Goal: Information Seeking & Learning: Compare options

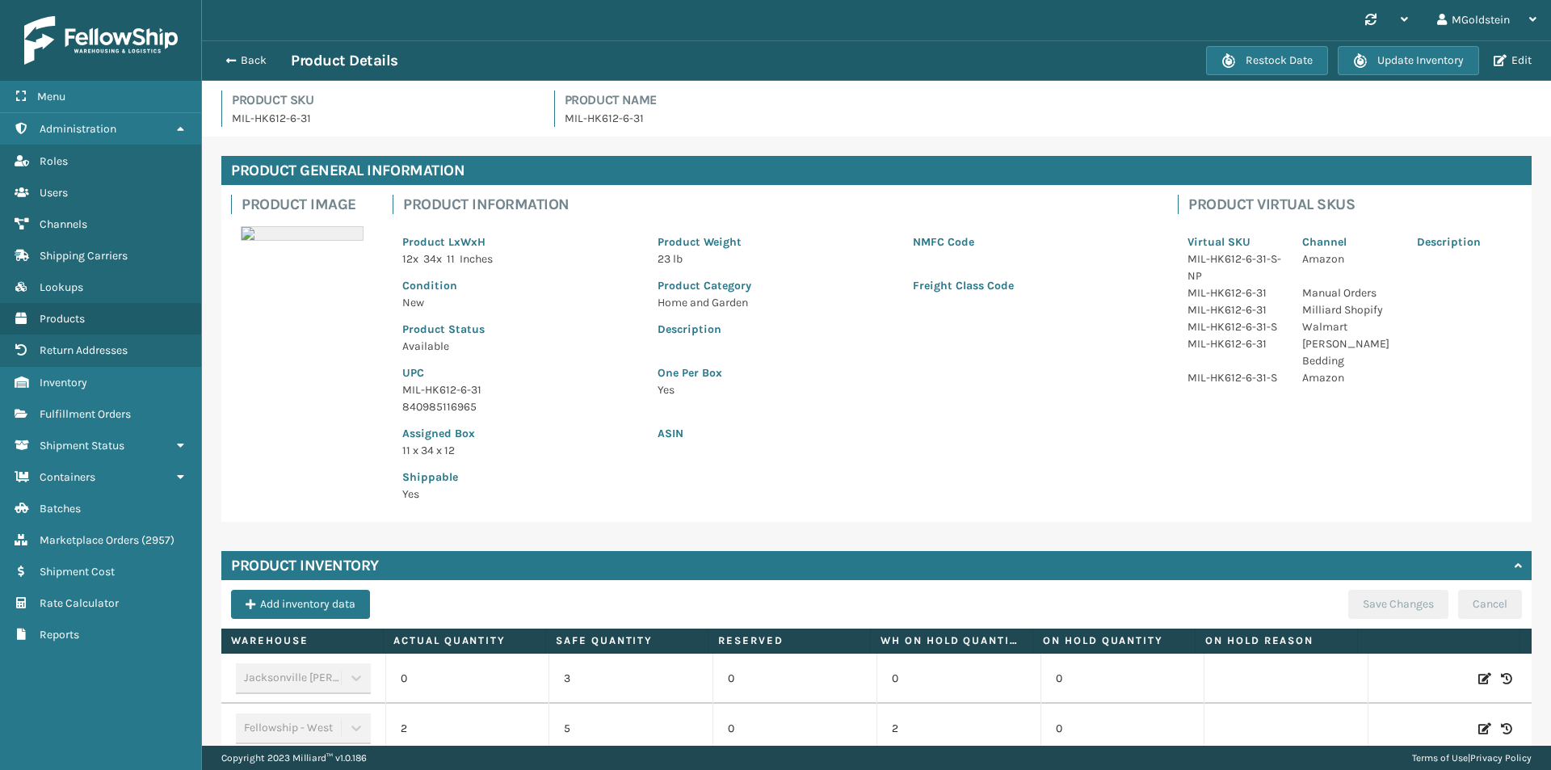
click at [257, 58] on button "Back" at bounding box center [254, 60] width 74 height 15
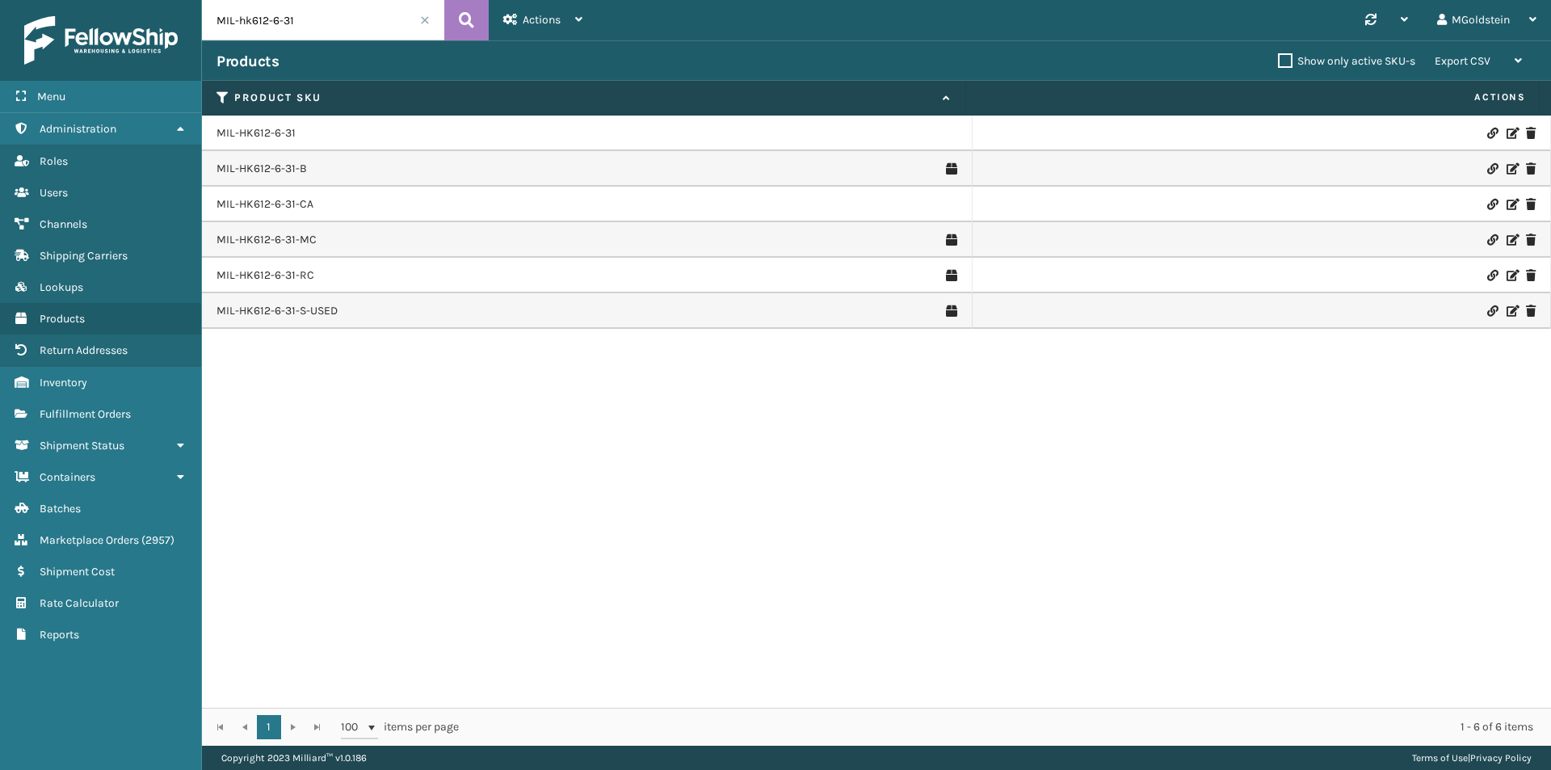
drag, startPoint x: 220, startPoint y: 28, endPoint x: 208, endPoint y: 28, distance: 12.1
click at [208, 28] on input "MIL-hk612-6-31" at bounding box center [323, 20] width 242 height 40
type input "rdpl-18"
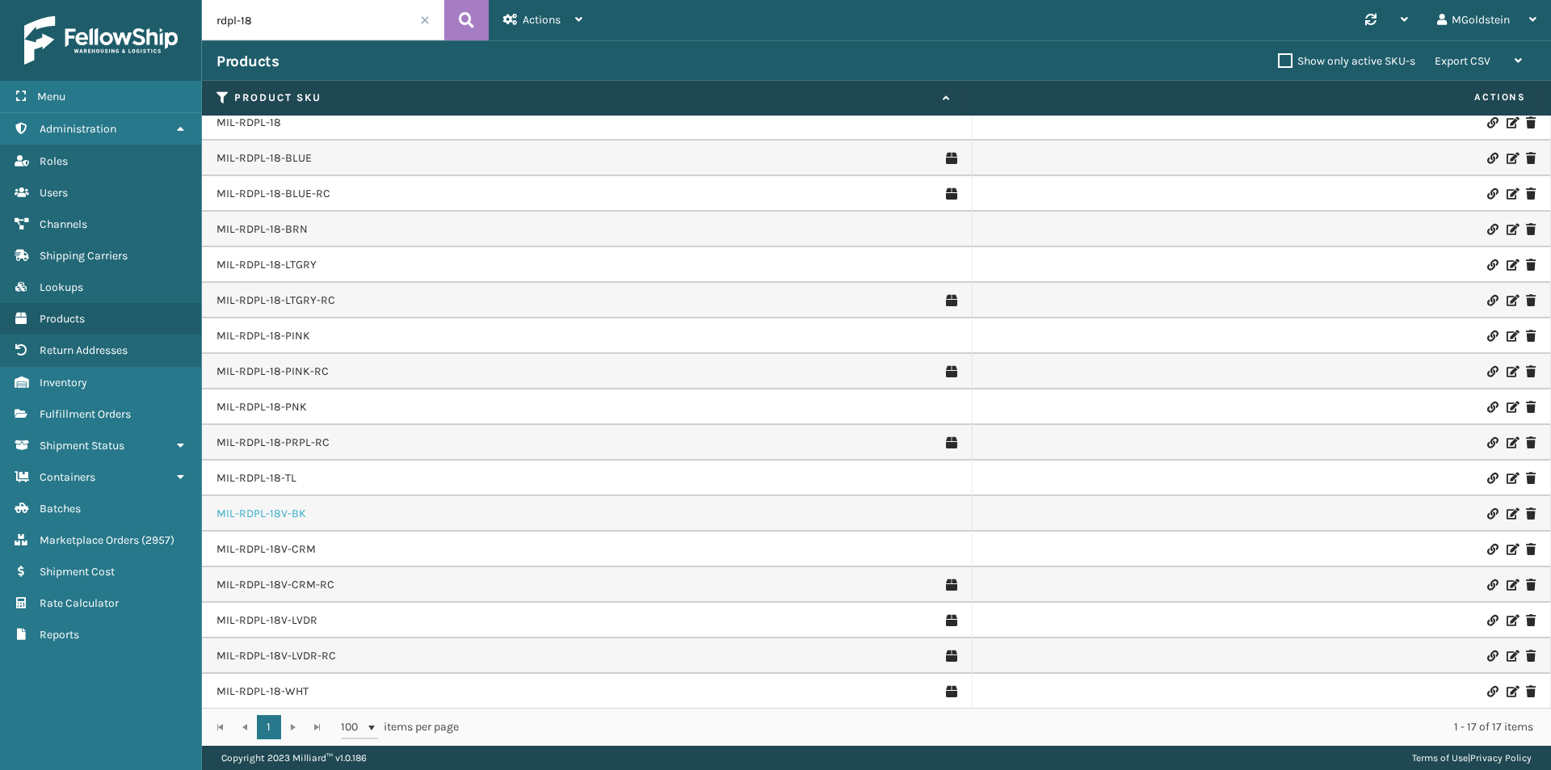
scroll to position [12, 0]
click at [281, 689] on link "MIL-RDPL-18-WHT" at bounding box center [263, 690] width 92 height 16
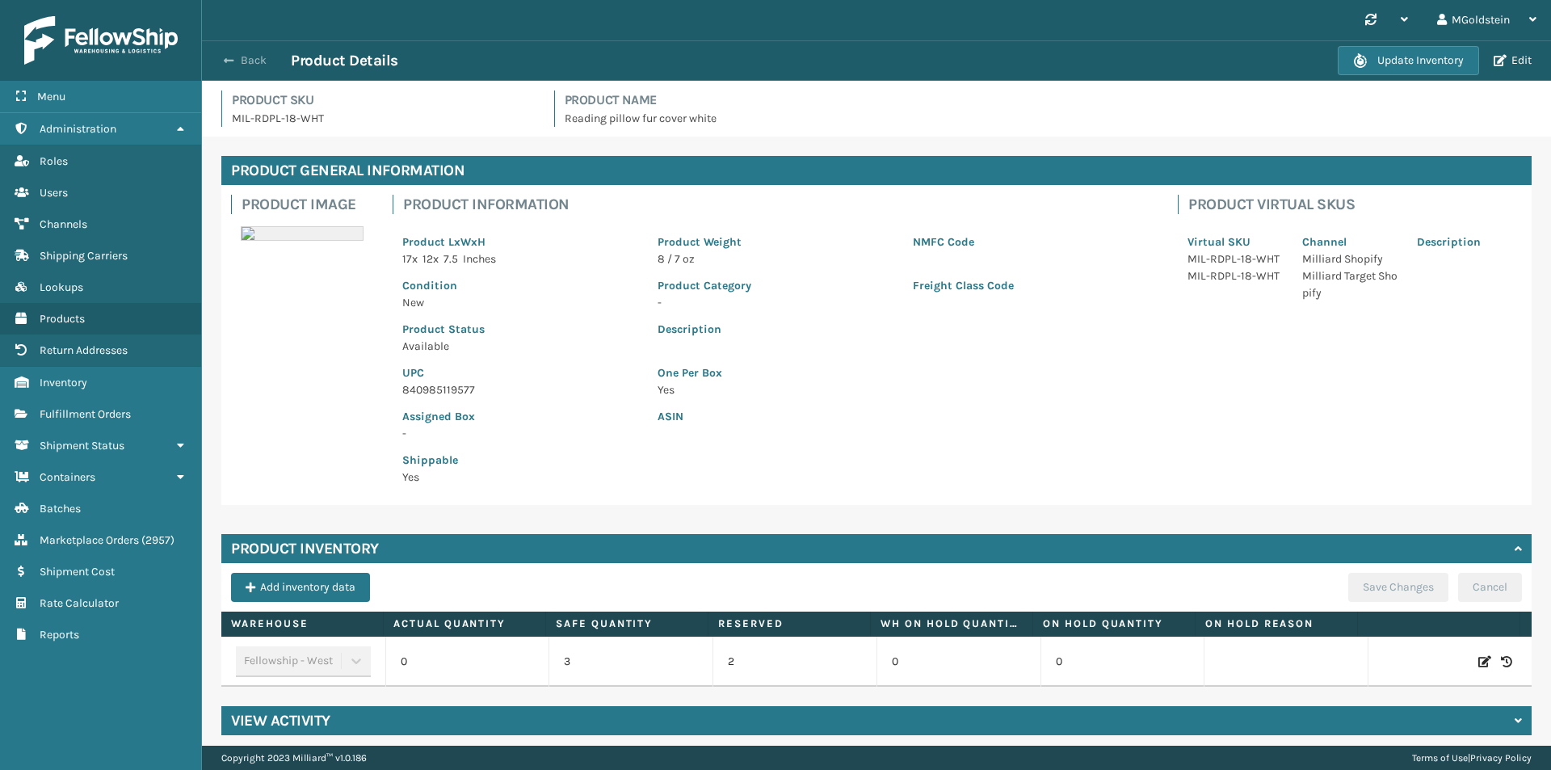
click at [257, 61] on button "Back" at bounding box center [254, 60] width 74 height 15
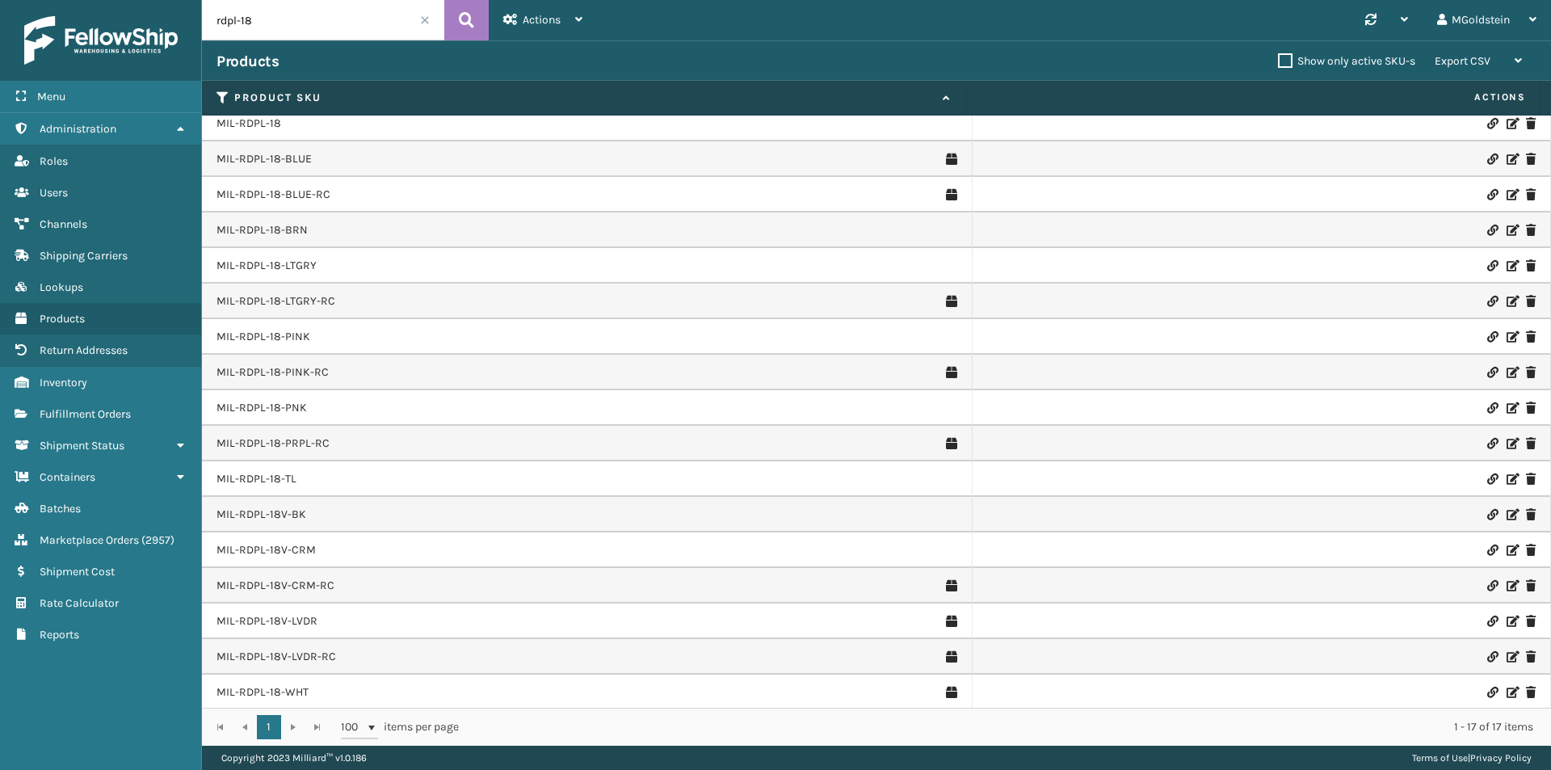
scroll to position [12, 0]
click at [288, 686] on link "MIL-RDPL-18-WHT" at bounding box center [263, 690] width 92 height 16
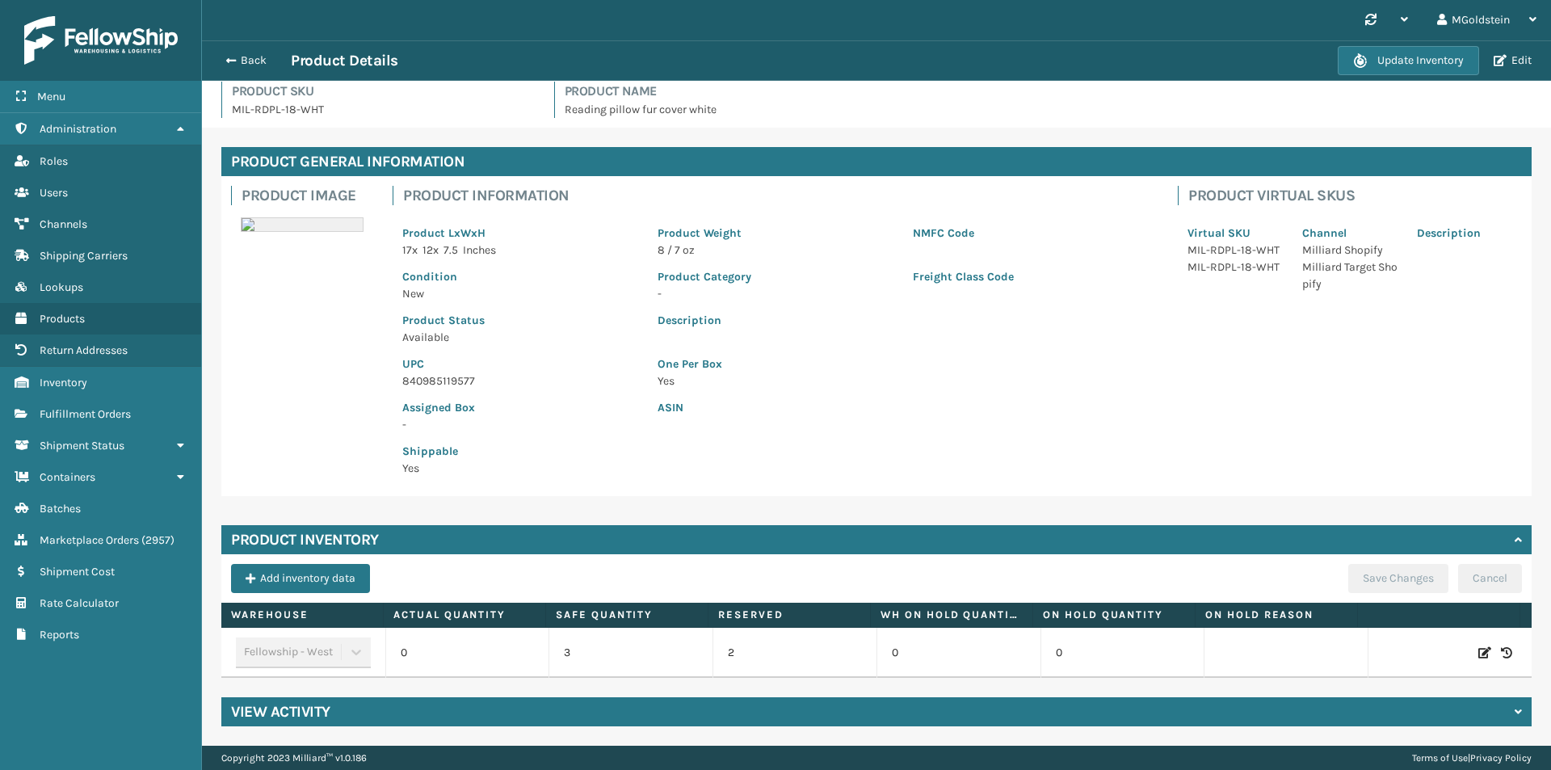
scroll to position [21, 0]
click at [255, 61] on button "Back" at bounding box center [254, 60] width 74 height 15
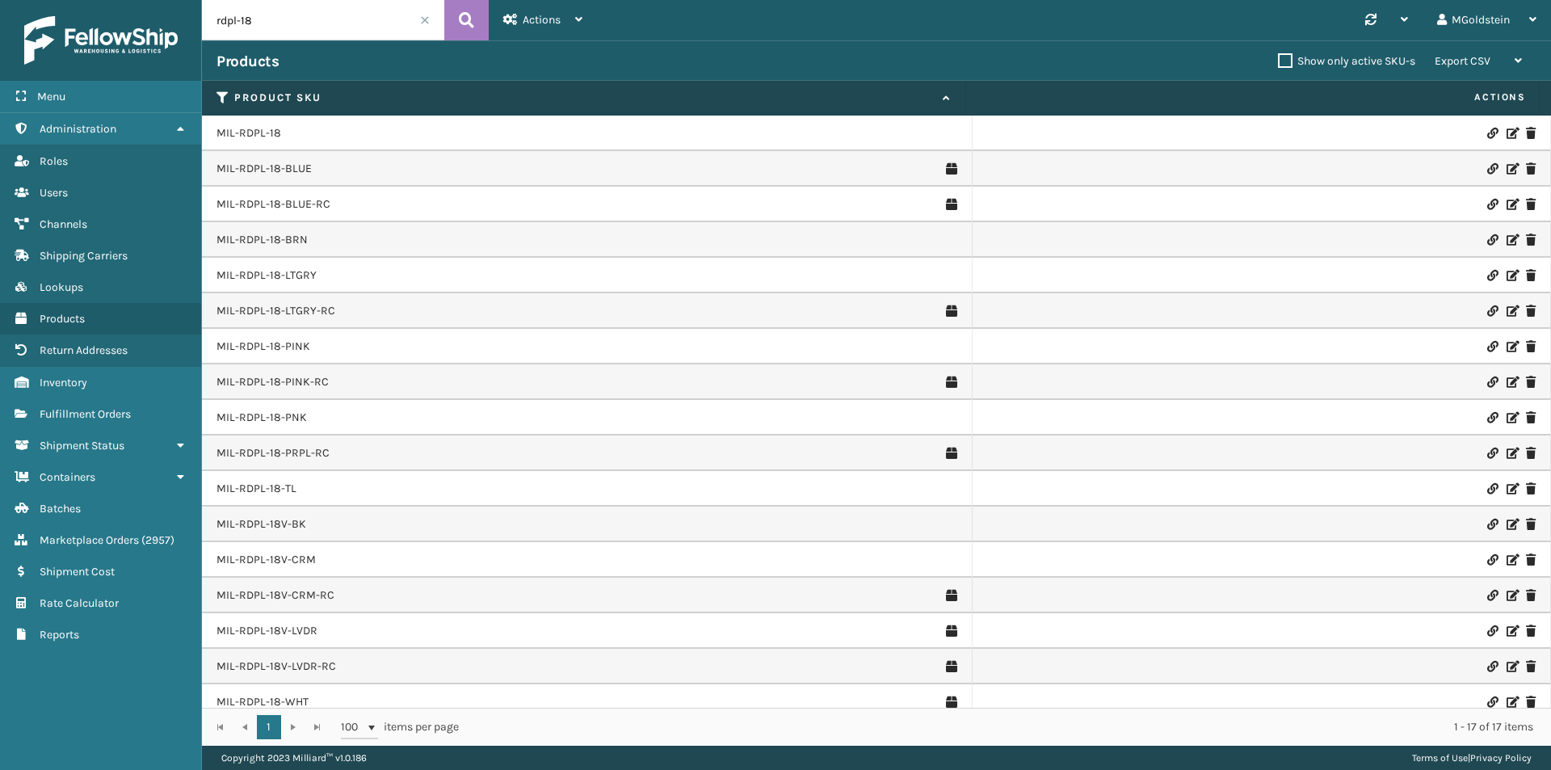
drag, startPoint x: 303, startPoint y: 26, endPoint x: 198, endPoint y: 23, distance: 105.1
click at [198, 0] on div "Menu Administration Roles Users Channels Shipping Carriers Lookups Products Ret…" at bounding box center [775, 0] width 1551 height 0
type input "cfb-dl"
click at [253, 131] on link "MIL-CFB-DL" at bounding box center [247, 133] width 60 height 16
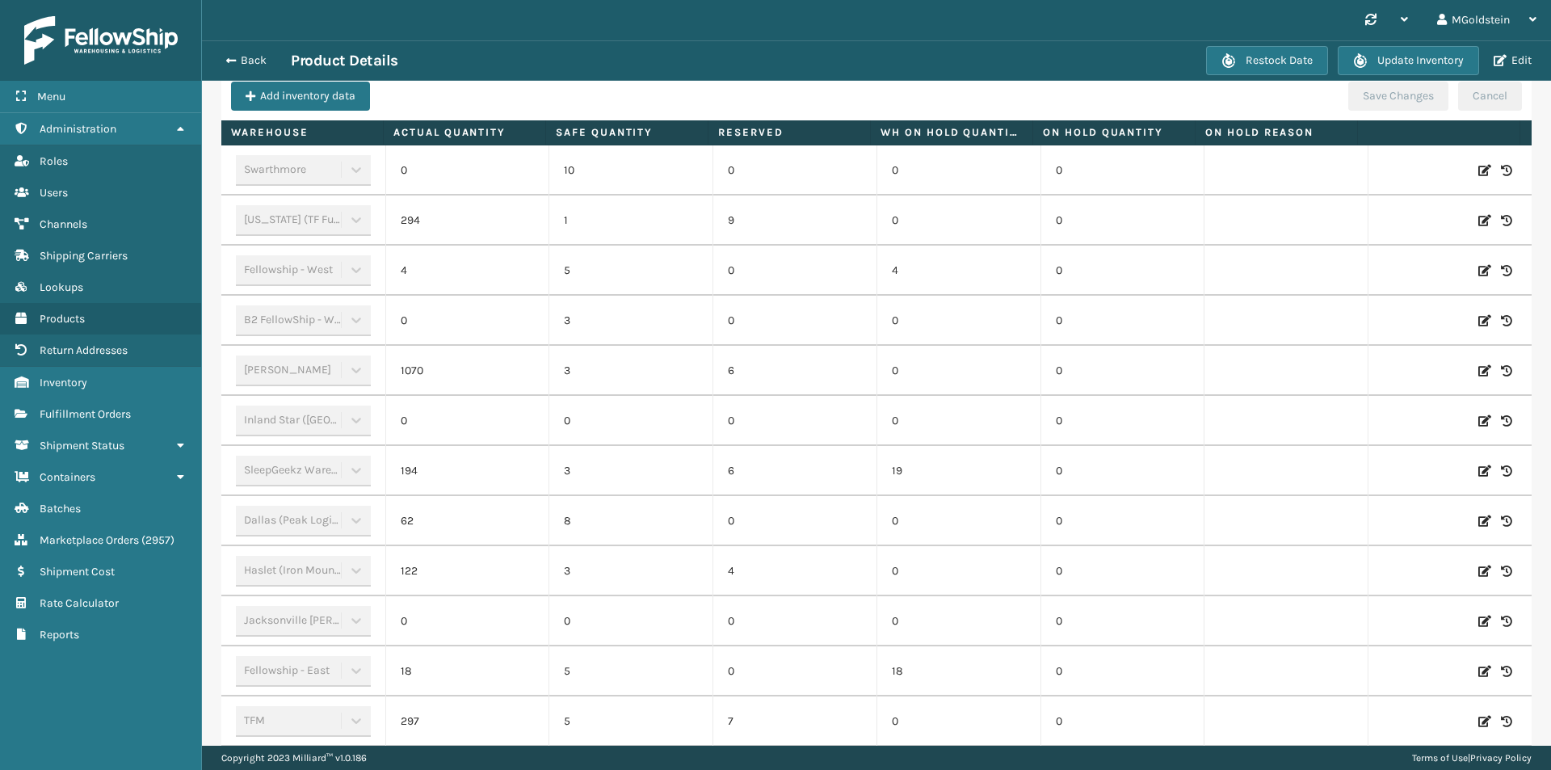
scroll to position [410, 0]
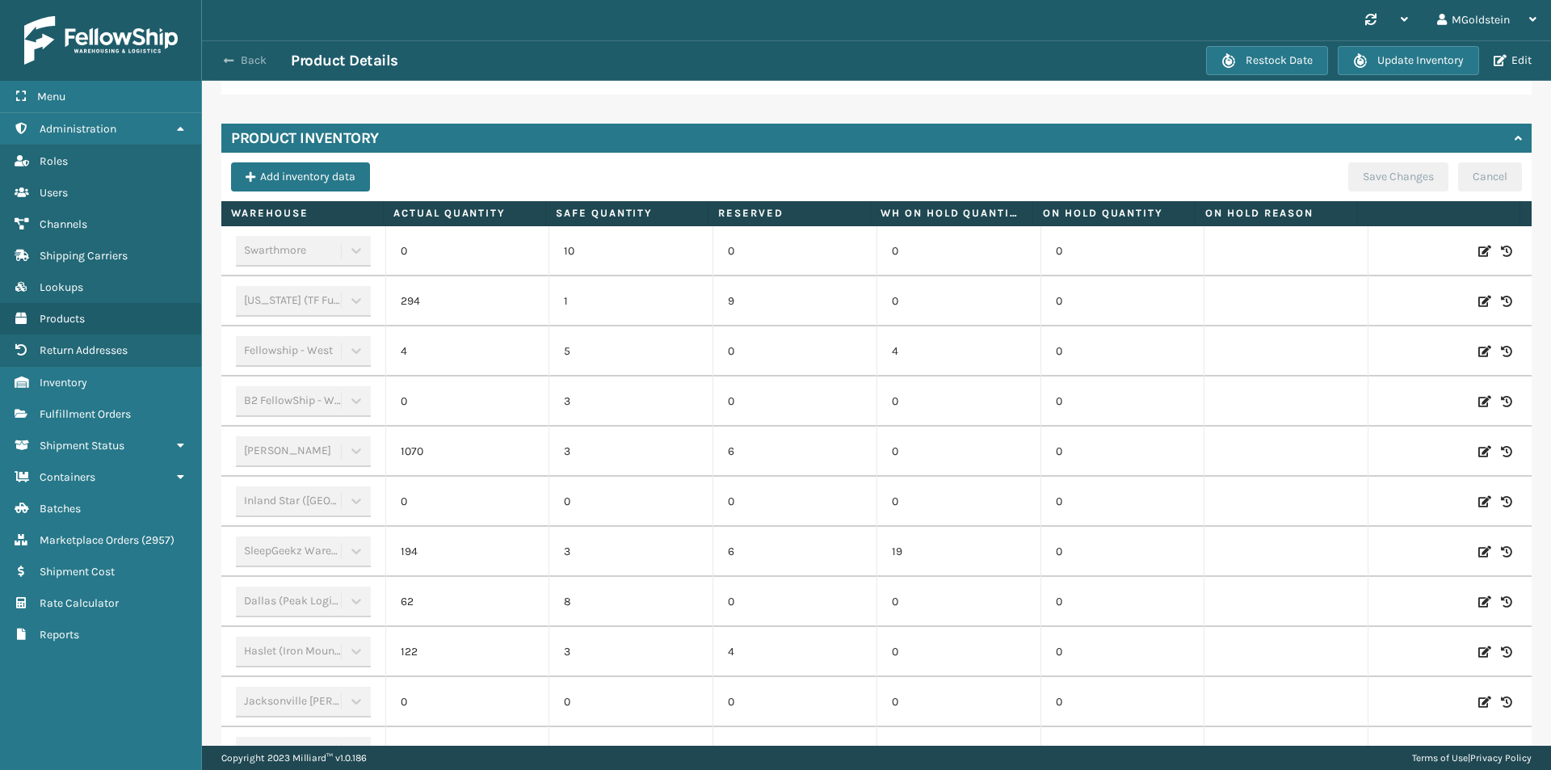
click at [259, 56] on button "Back" at bounding box center [254, 60] width 74 height 15
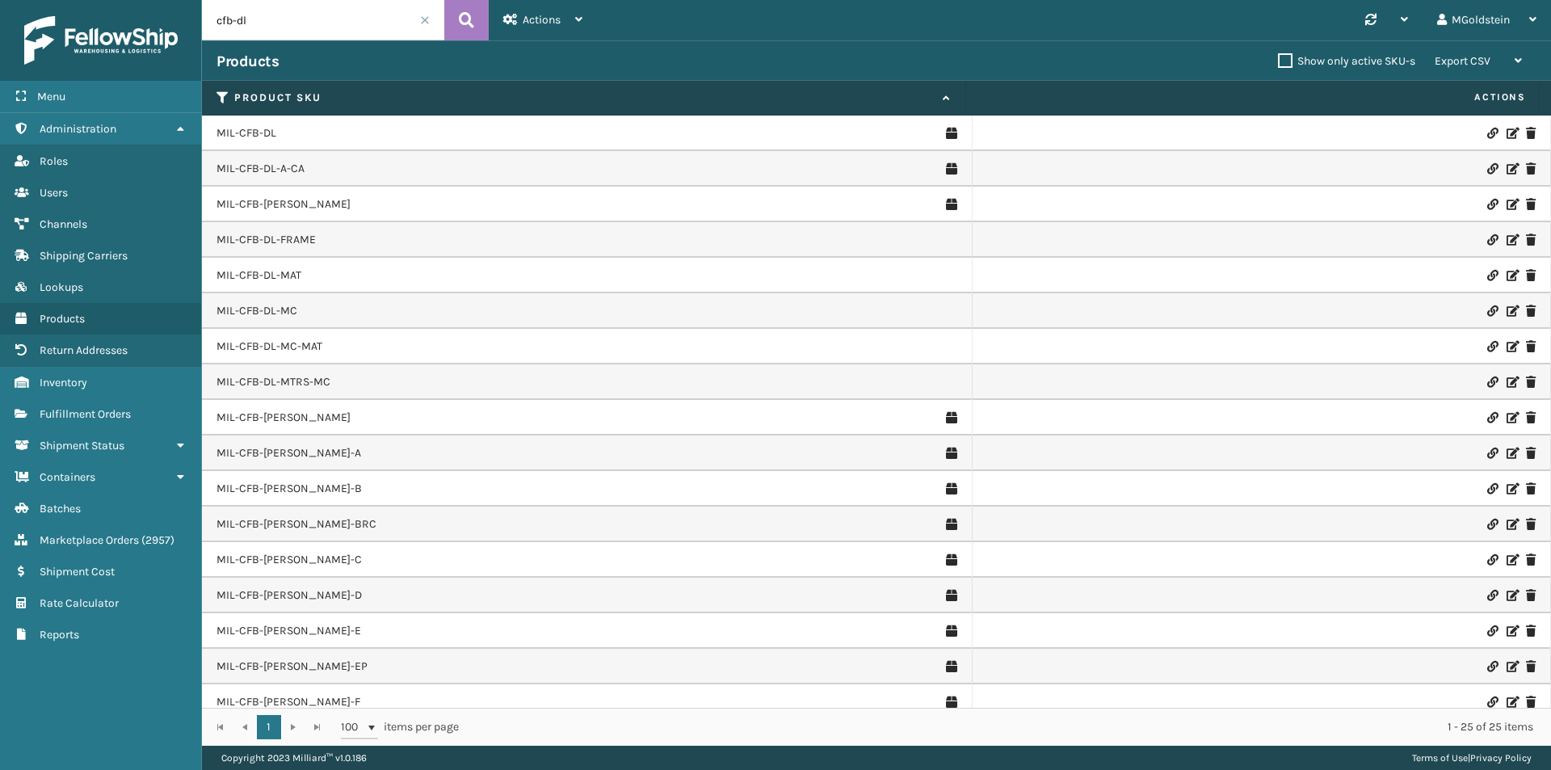
drag, startPoint x: 299, startPoint y: 14, endPoint x: 208, endPoint y: 29, distance: 92.6
click at [208, 29] on input "cfb-dl" at bounding box center [323, 20] width 242 height 40
type input "pltfrm"
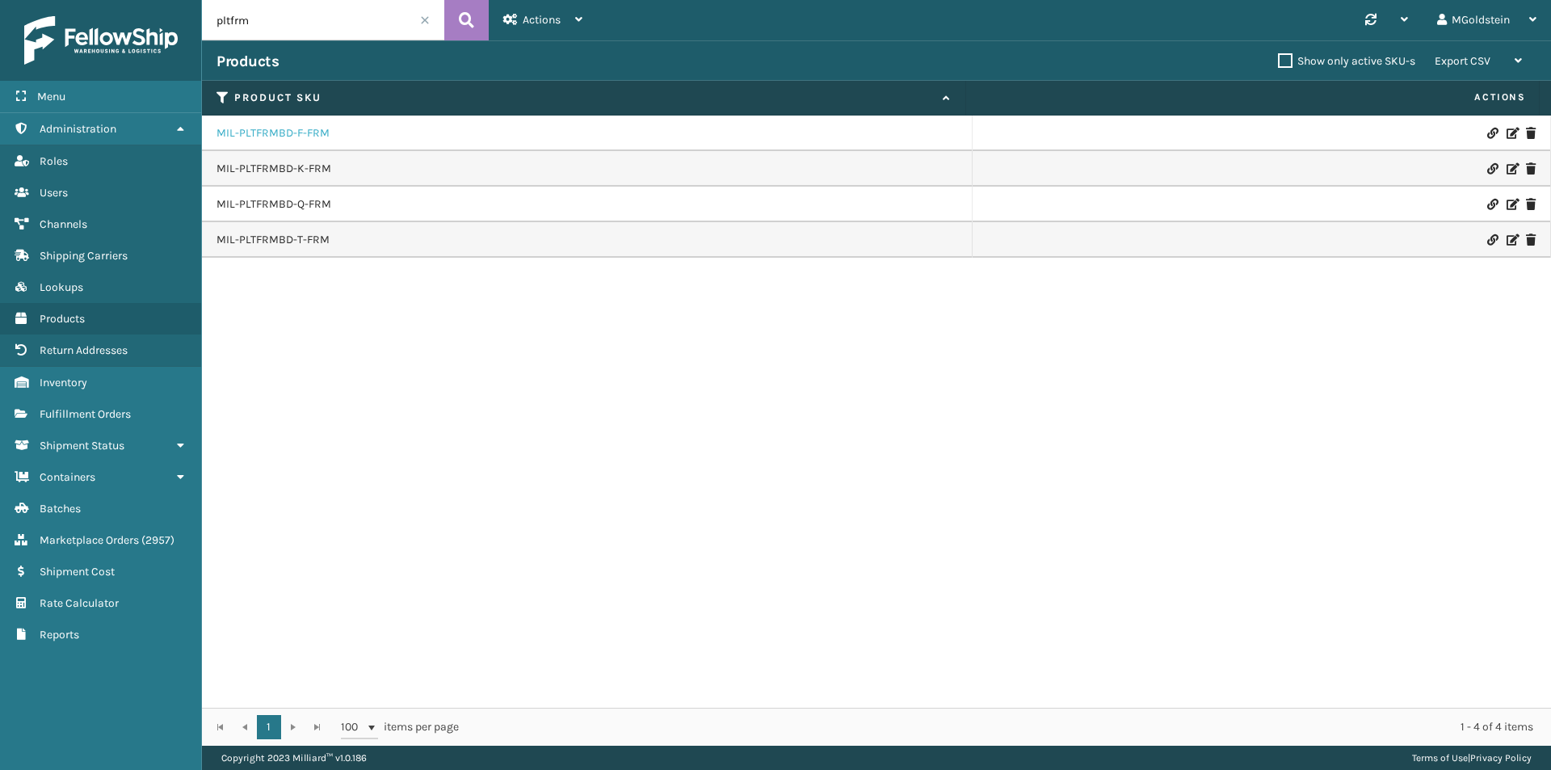
click at [263, 133] on link "MIL-PLTFRMBD-F-FRM" at bounding box center [273, 133] width 113 height 16
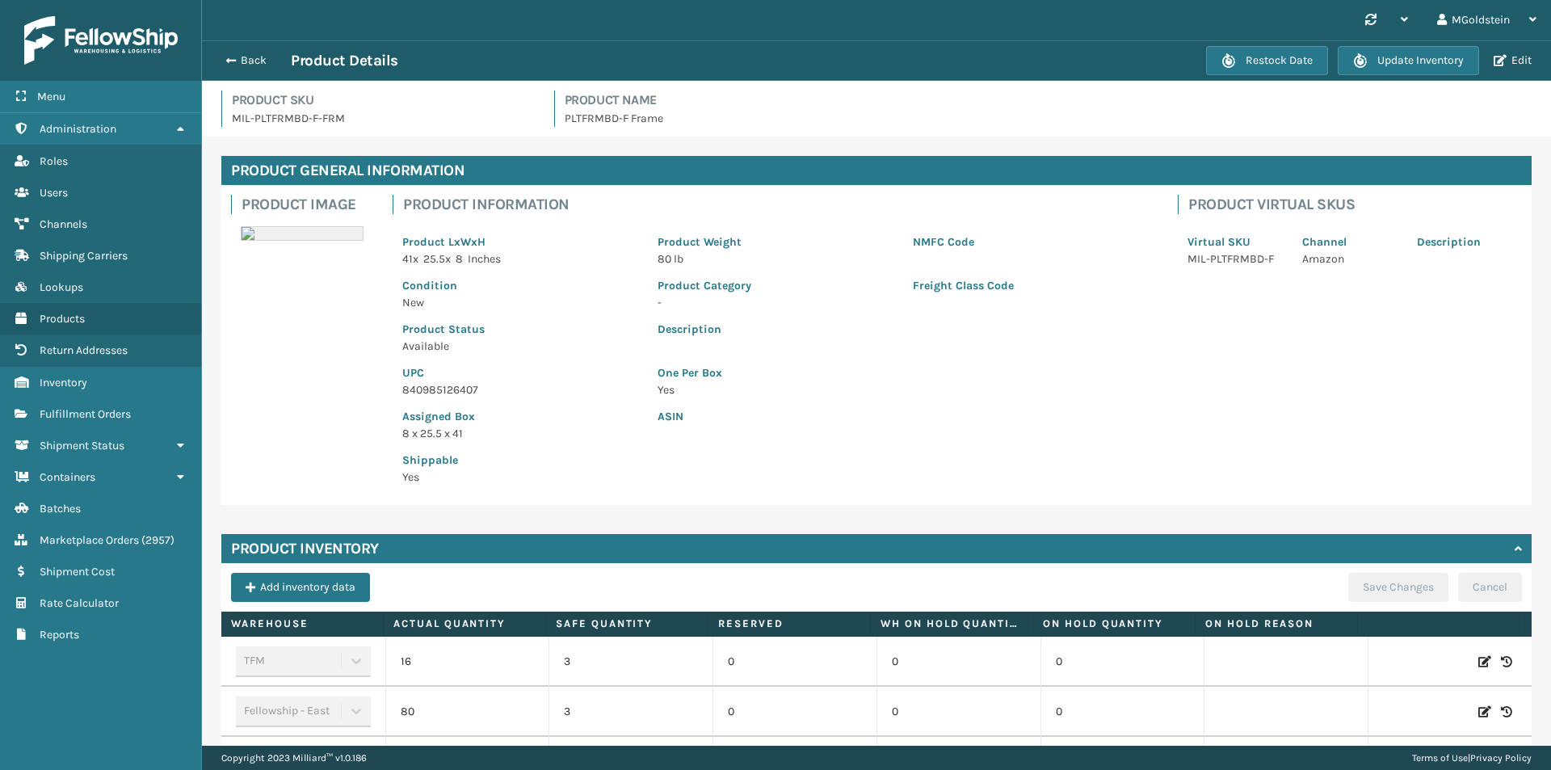
scroll to position [171, 0]
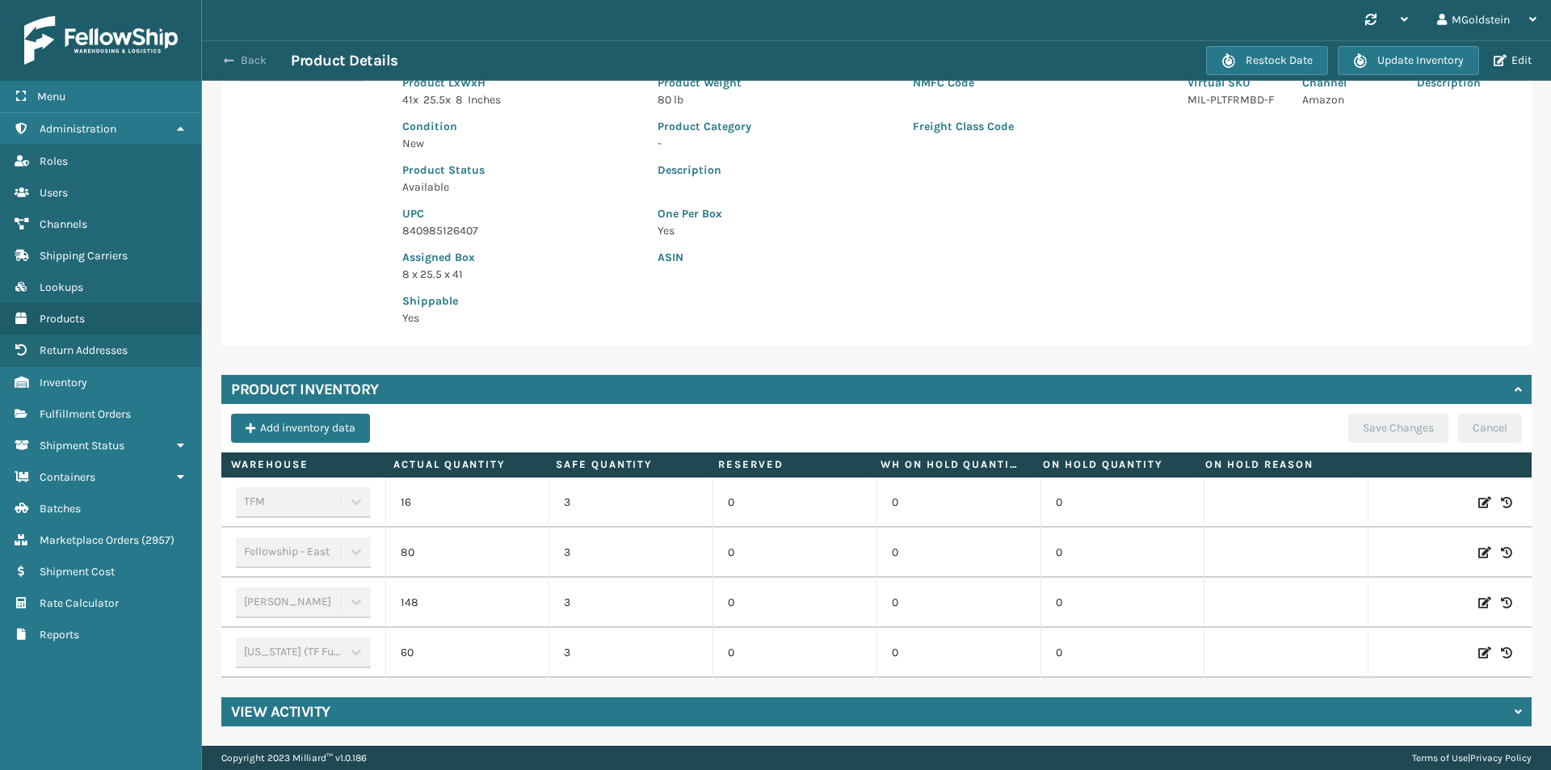
click at [254, 61] on button "Back" at bounding box center [254, 60] width 74 height 15
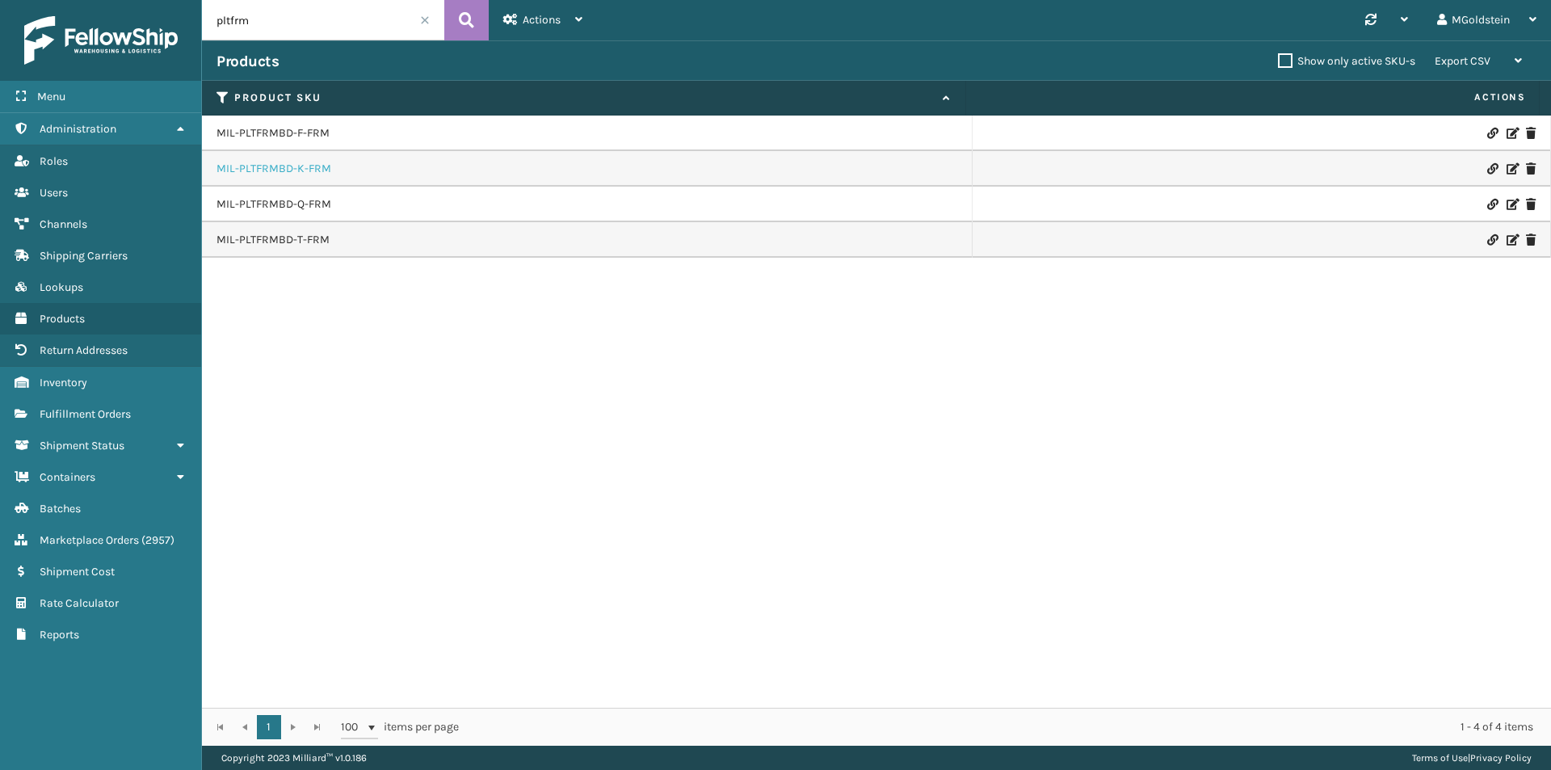
click at [278, 174] on link "MIL-PLTFRMBD-K-FRM" at bounding box center [274, 169] width 115 height 16
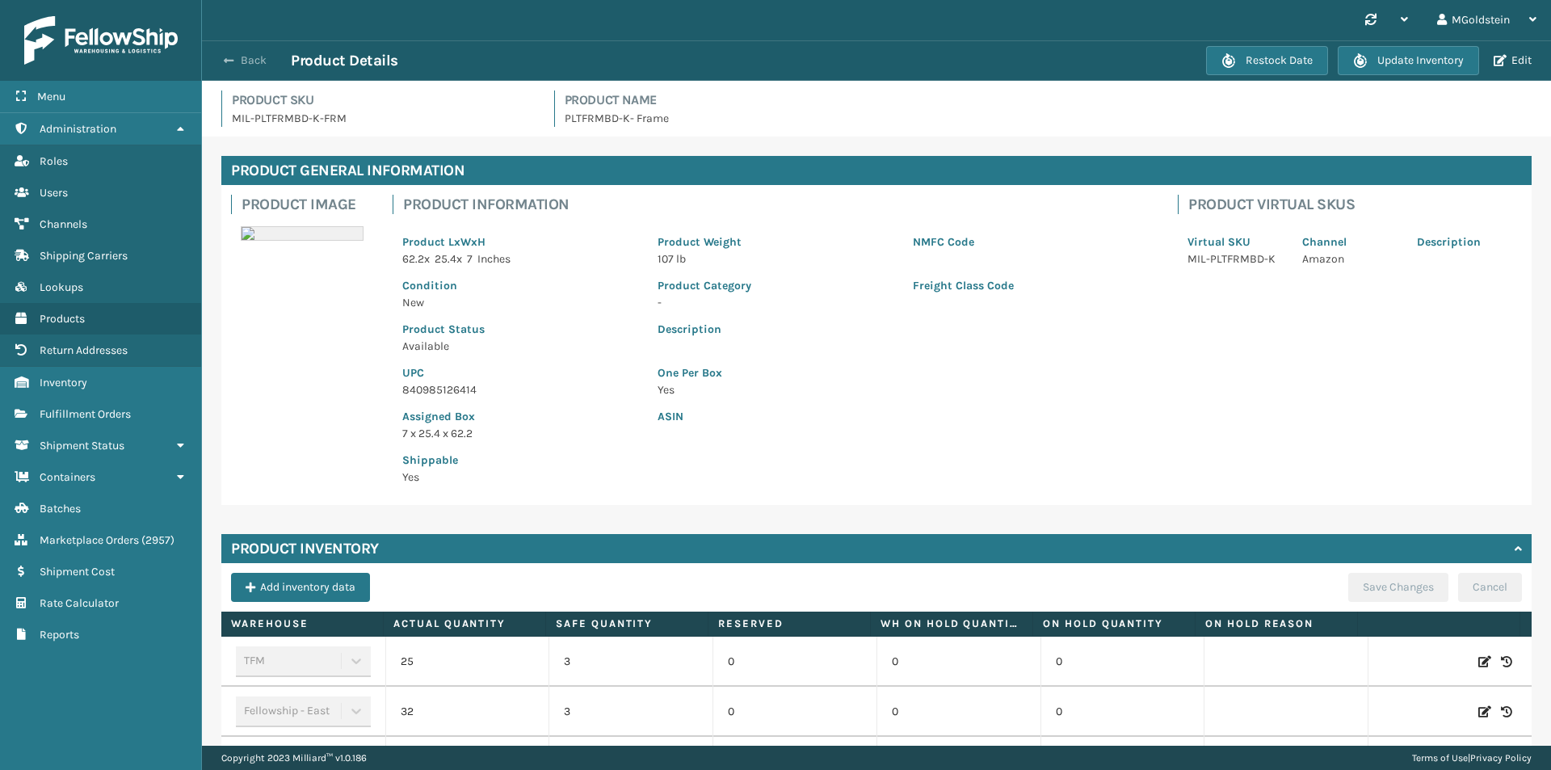
click at [246, 55] on button "Back" at bounding box center [254, 60] width 74 height 15
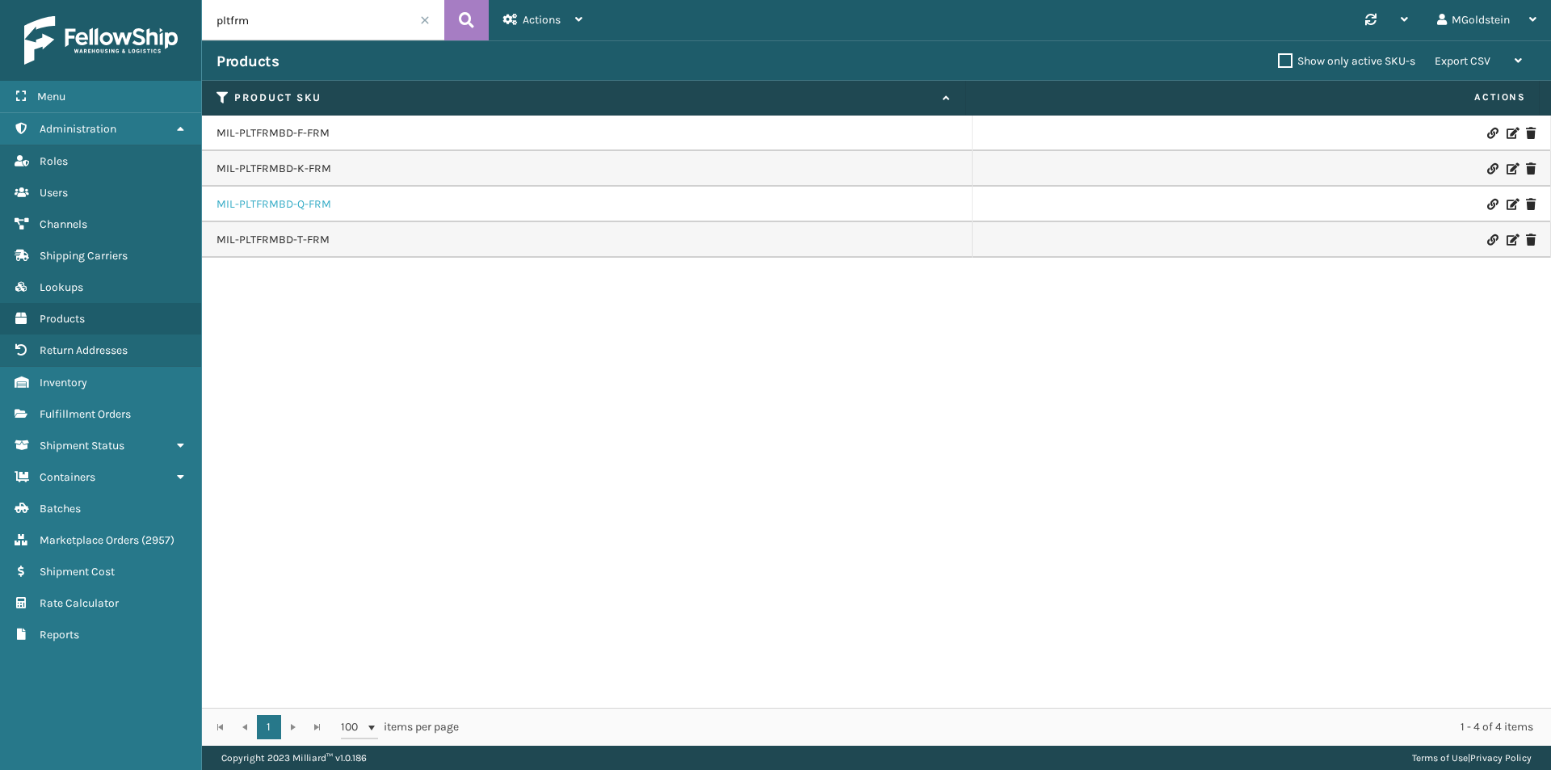
click at [276, 208] on link "MIL-PLTFRMBD-Q-FRM" at bounding box center [274, 204] width 115 height 16
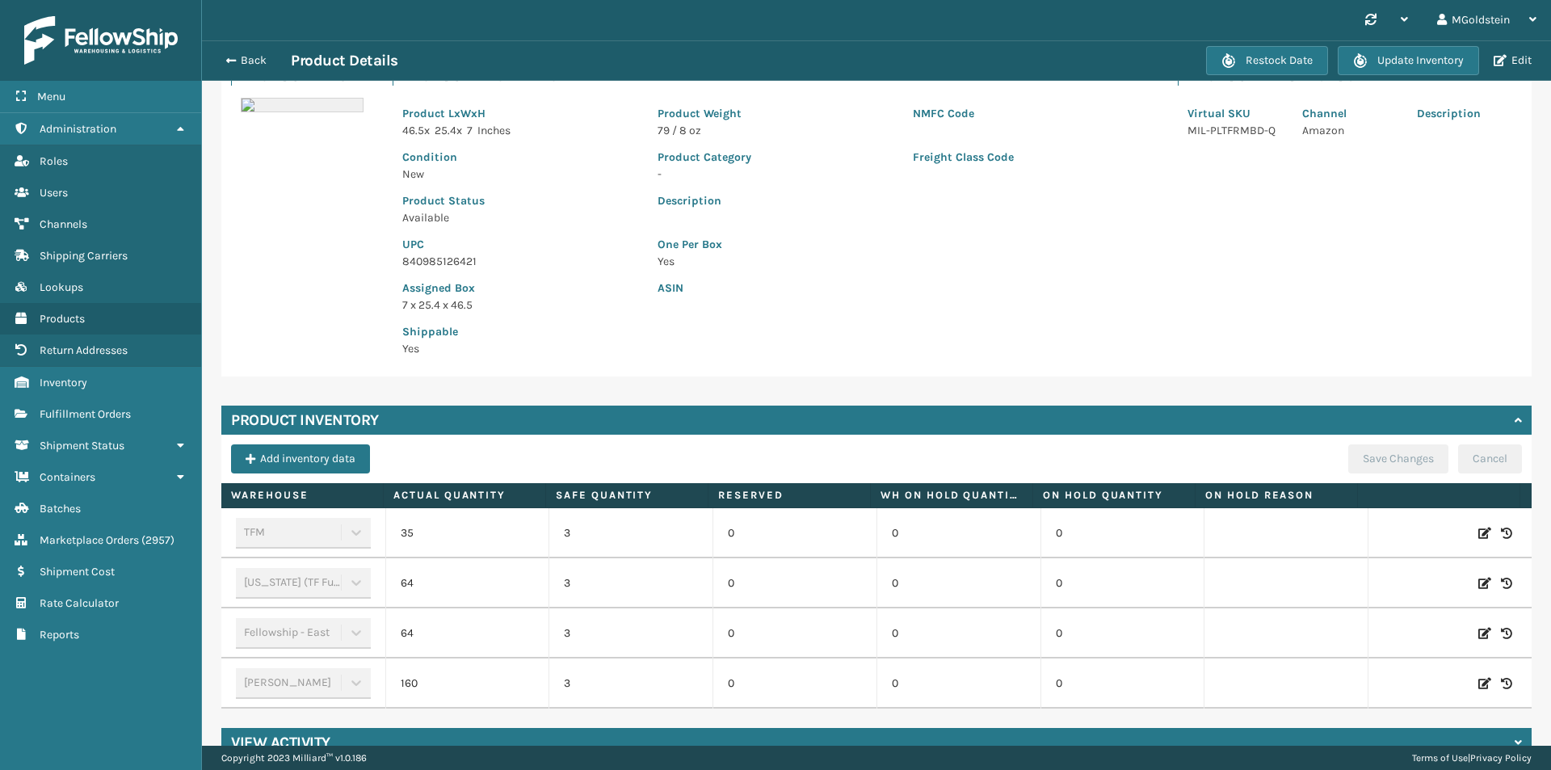
scroll to position [90, 0]
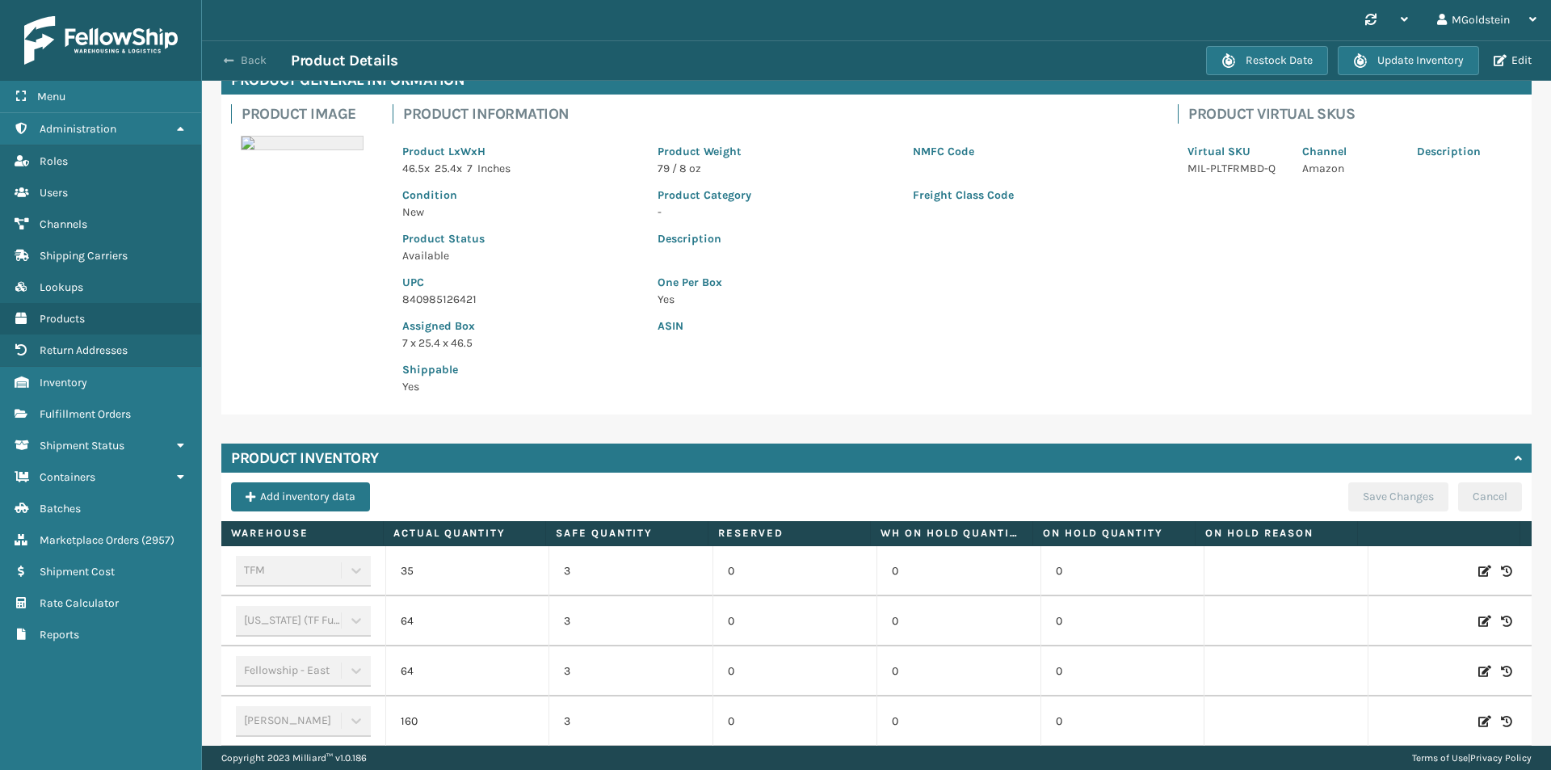
click at [245, 57] on button "Back" at bounding box center [254, 60] width 74 height 15
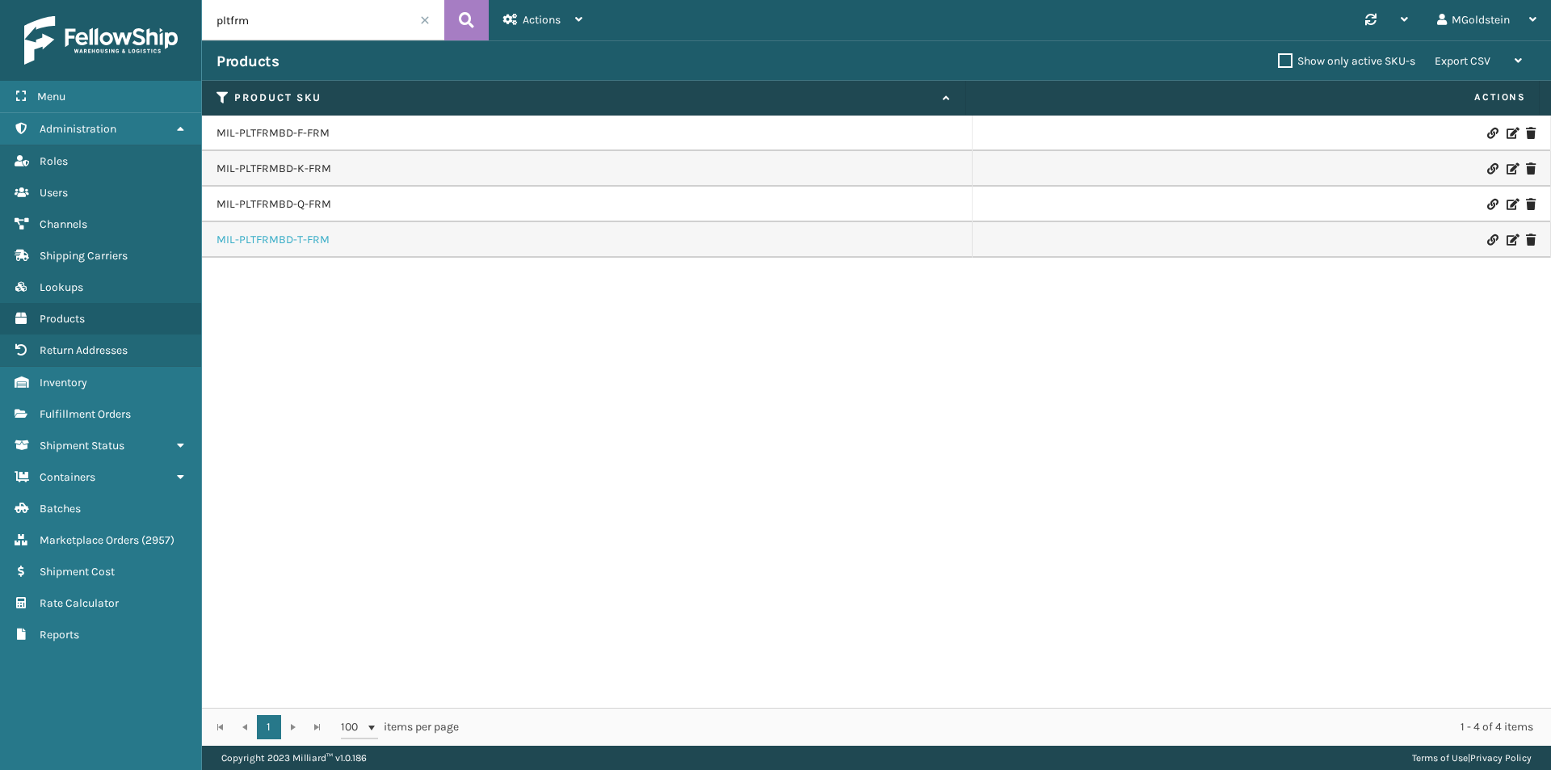
click at [284, 238] on link "MIL-PLTFRMBD-T-FRM" at bounding box center [273, 240] width 113 height 16
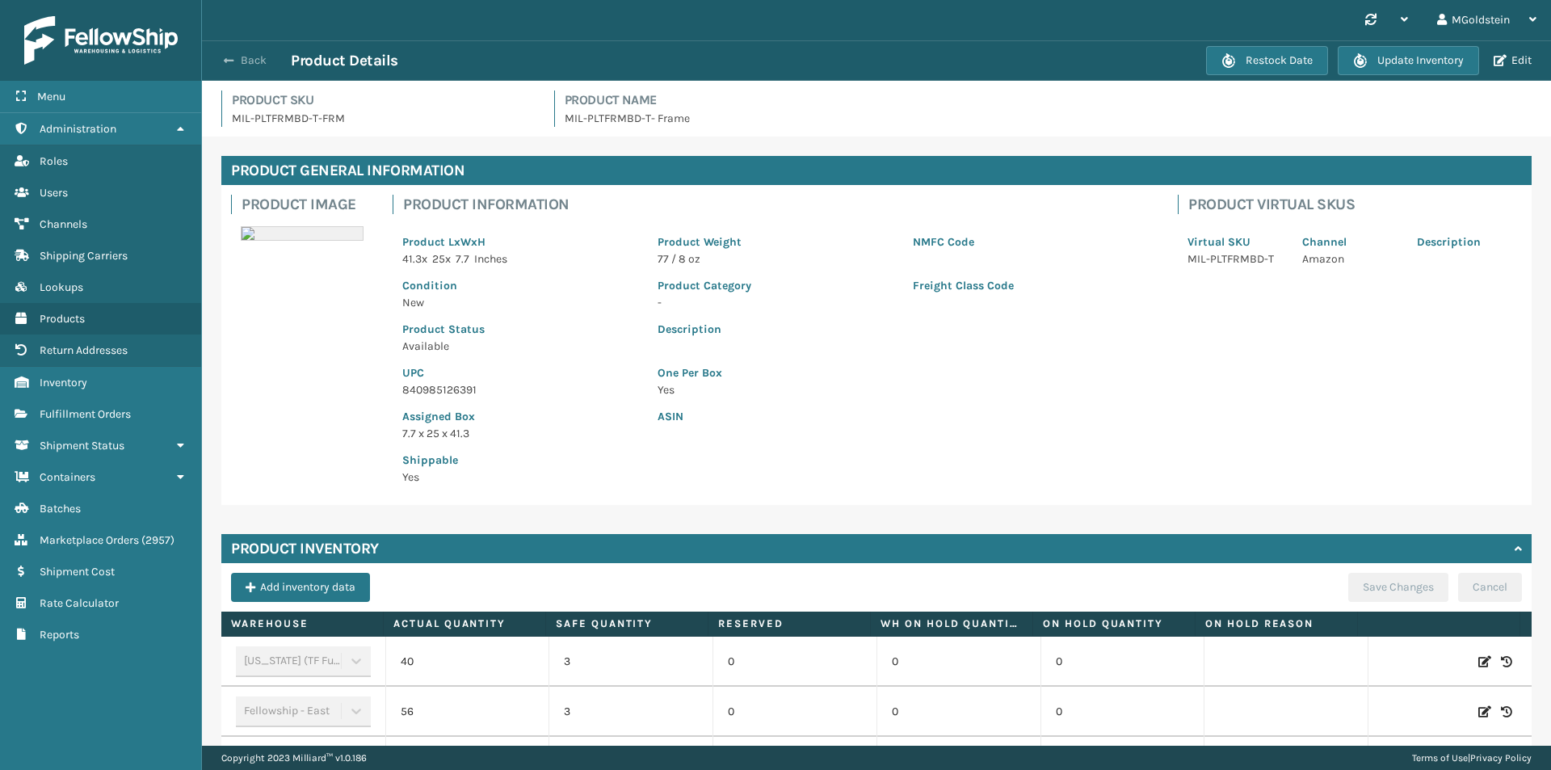
click at [245, 60] on button "Back" at bounding box center [254, 60] width 74 height 15
